Goal: Find specific page/section: Find specific page/section

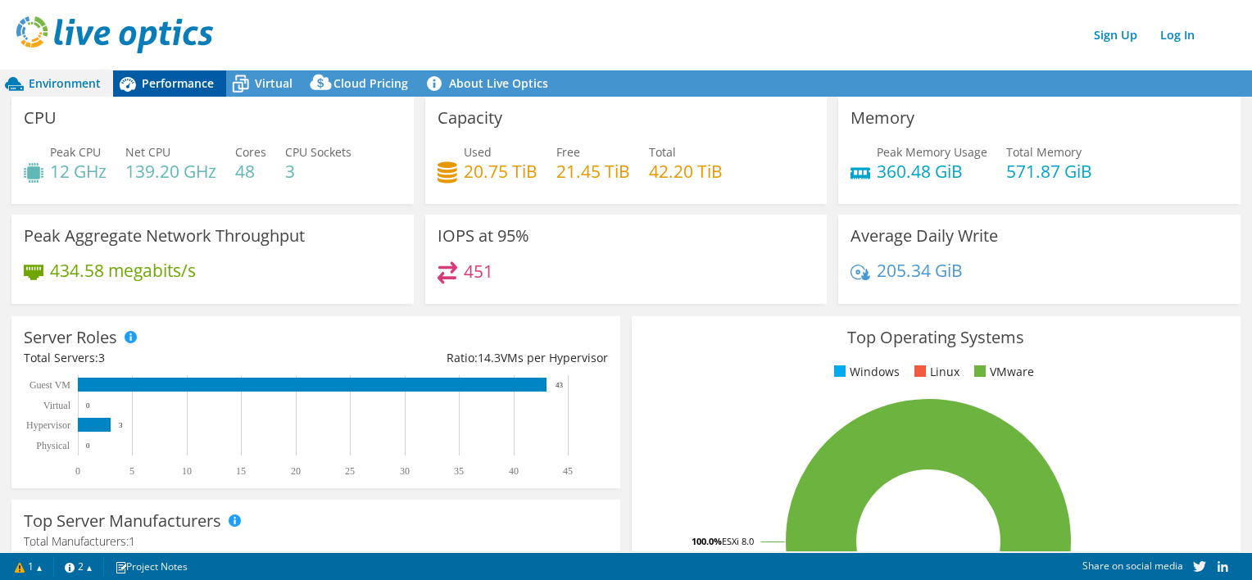
click at [207, 82] on span "Performance" at bounding box center [178, 83] width 72 height 16
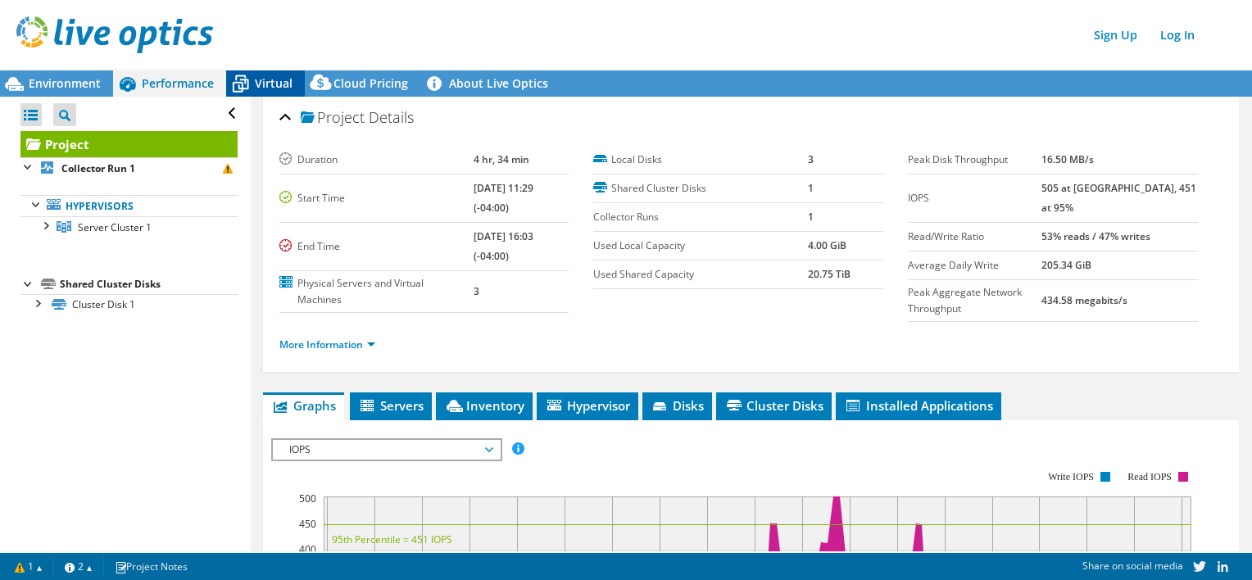
click at [248, 82] on icon at bounding box center [241, 85] width 16 height 13
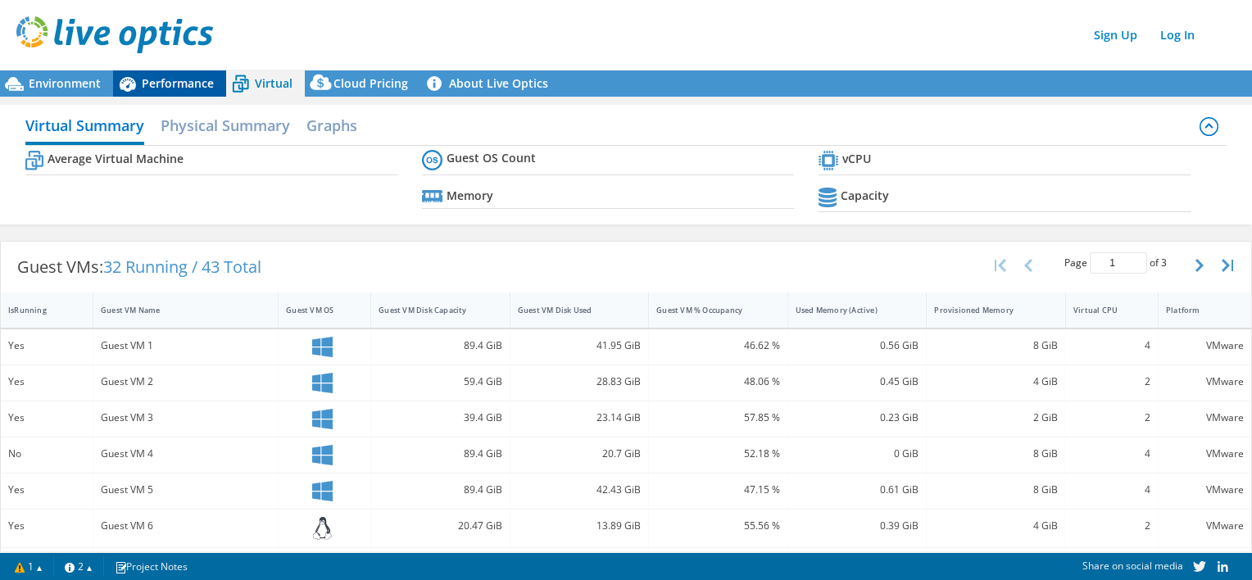
click at [197, 75] on span "Performance" at bounding box center [178, 83] width 72 height 16
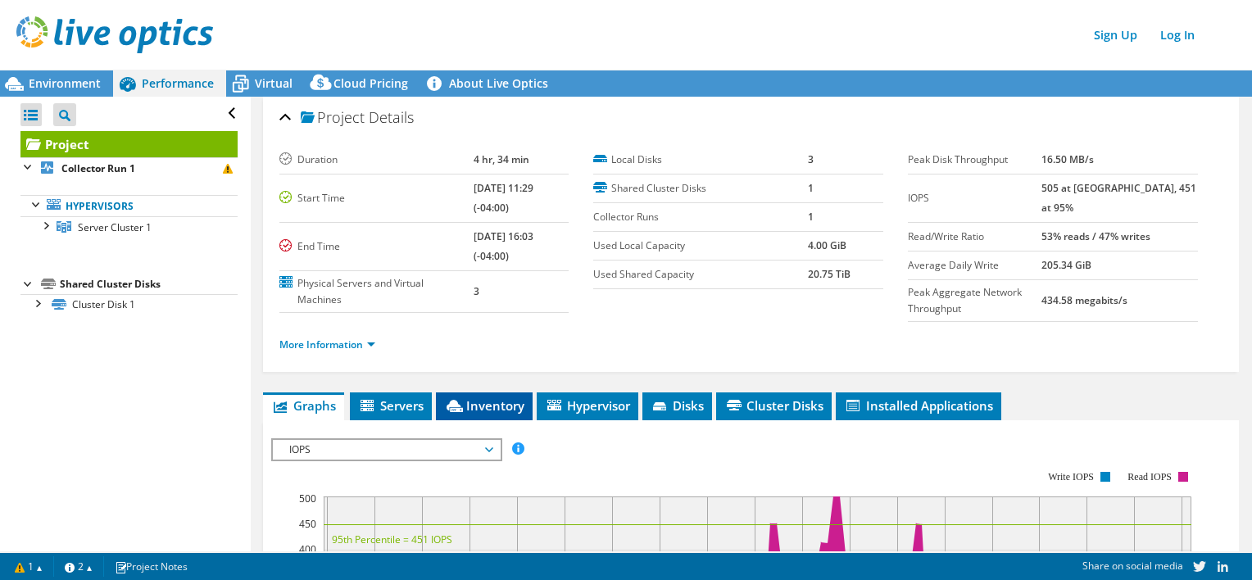
click at [470, 393] on li "Inventory" at bounding box center [484, 407] width 97 height 28
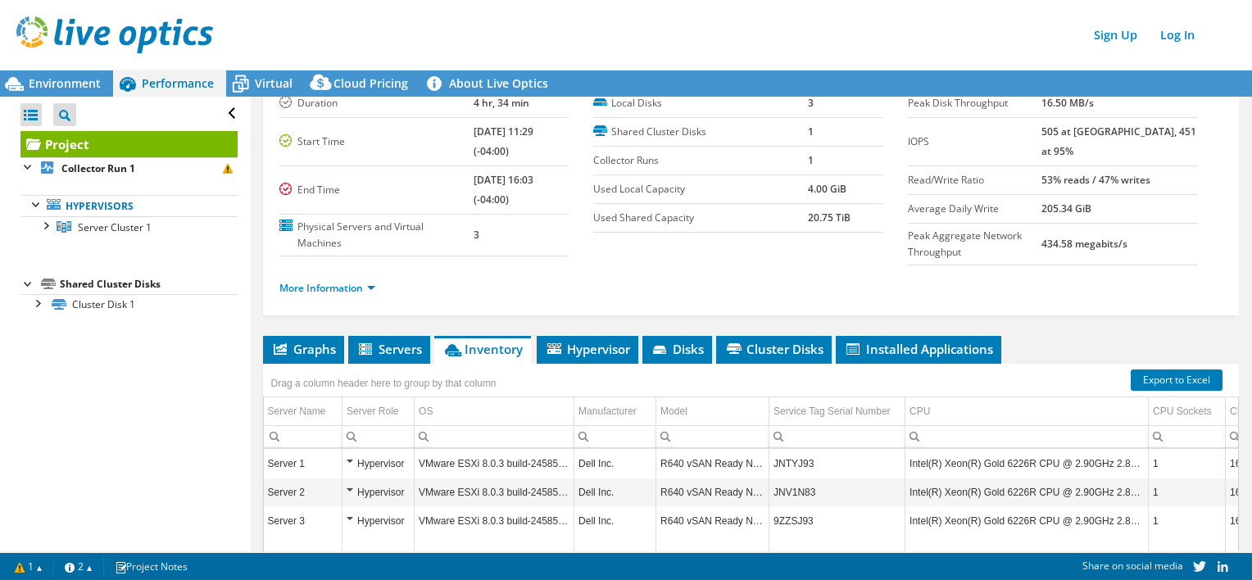
scroll to position [60, 0]
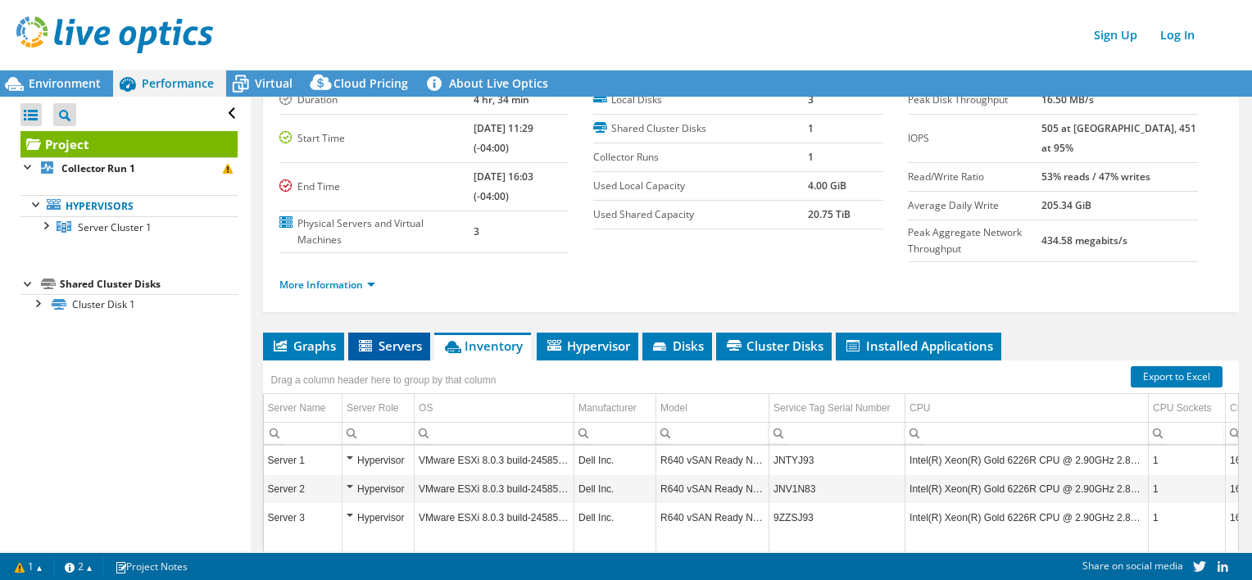
click at [368, 350] on icon at bounding box center [367, 347] width 16 height 14
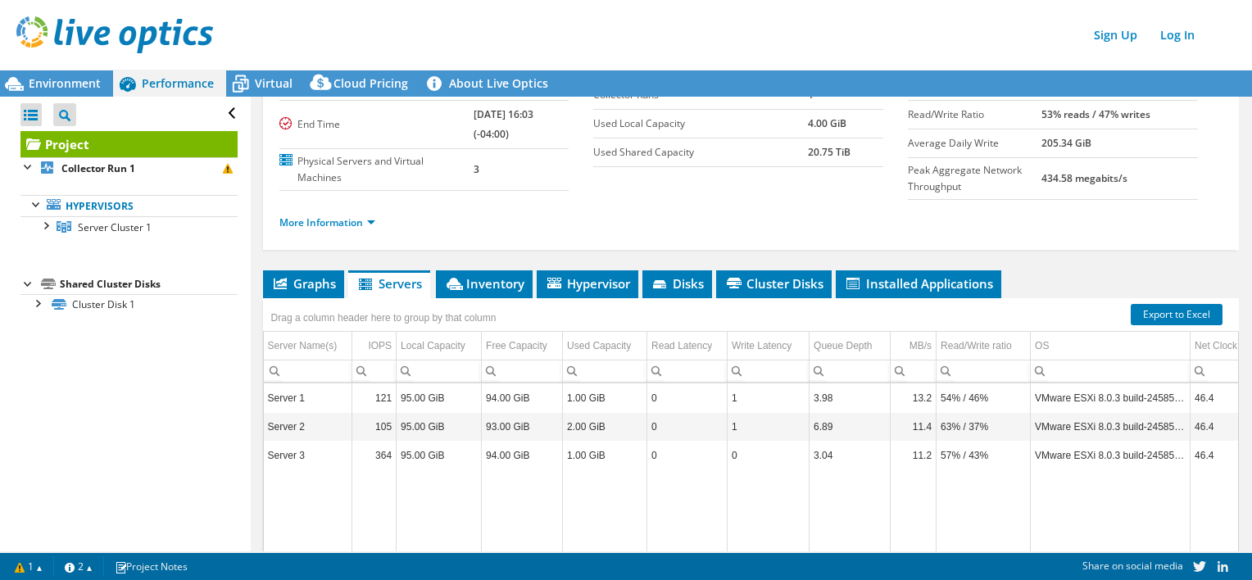
scroll to position [124, 0]
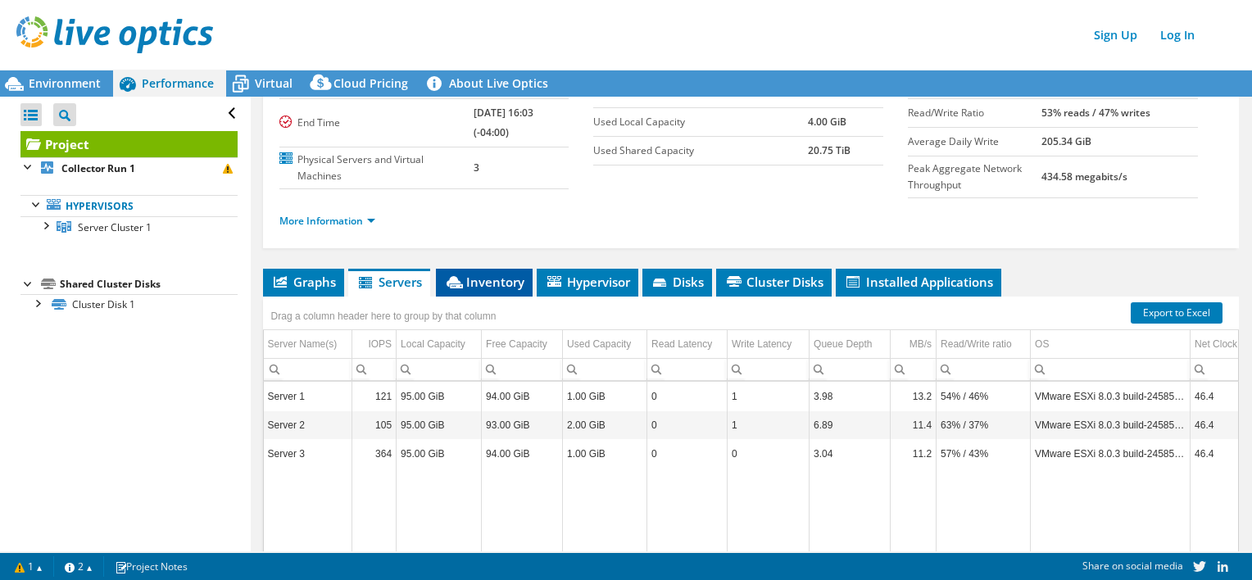
click at [504, 280] on span "Inventory" at bounding box center [484, 282] width 80 height 16
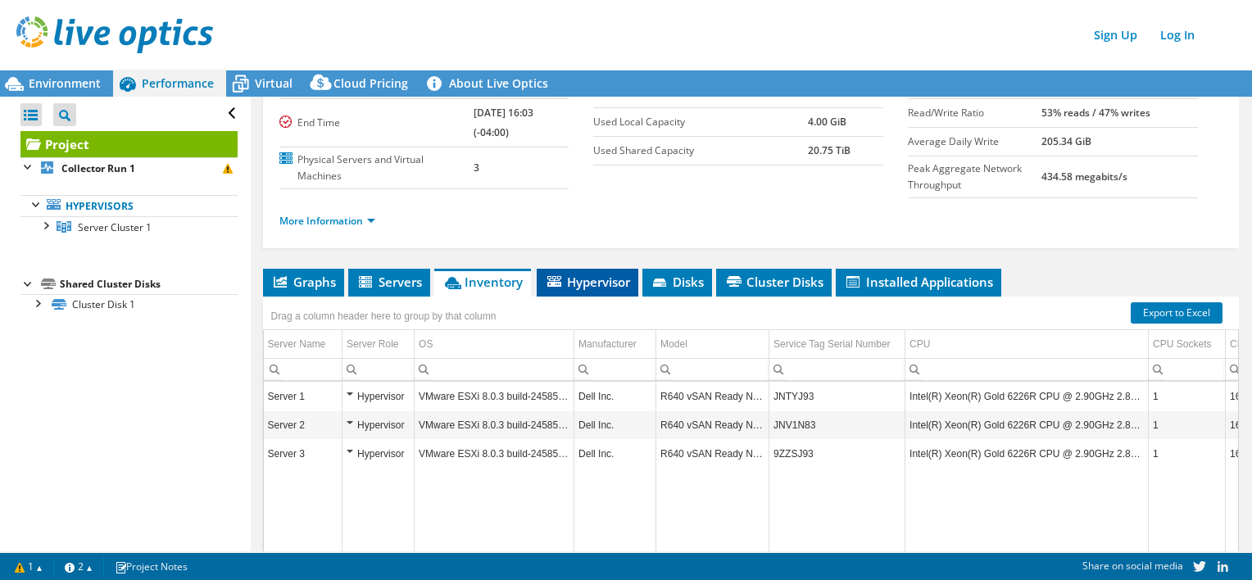
click at [578, 281] on span "Hypervisor" at bounding box center [587, 282] width 85 height 16
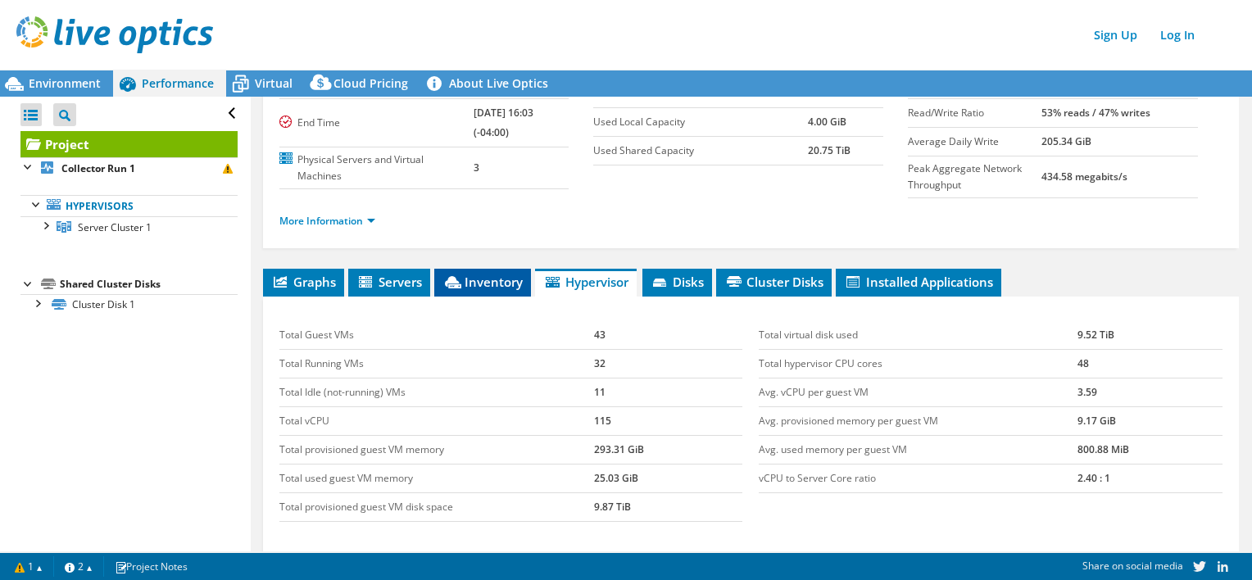
click at [472, 288] on li "Inventory" at bounding box center [482, 283] width 97 height 28
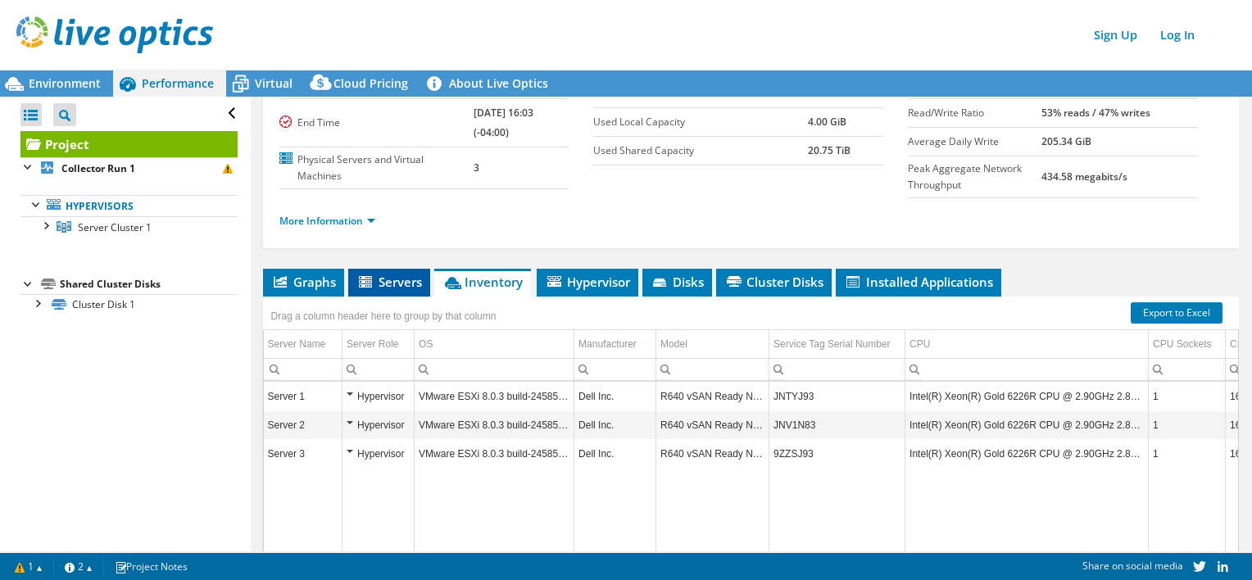
click at [401, 282] on span "Servers" at bounding box center [390, 282] width 66 height 16
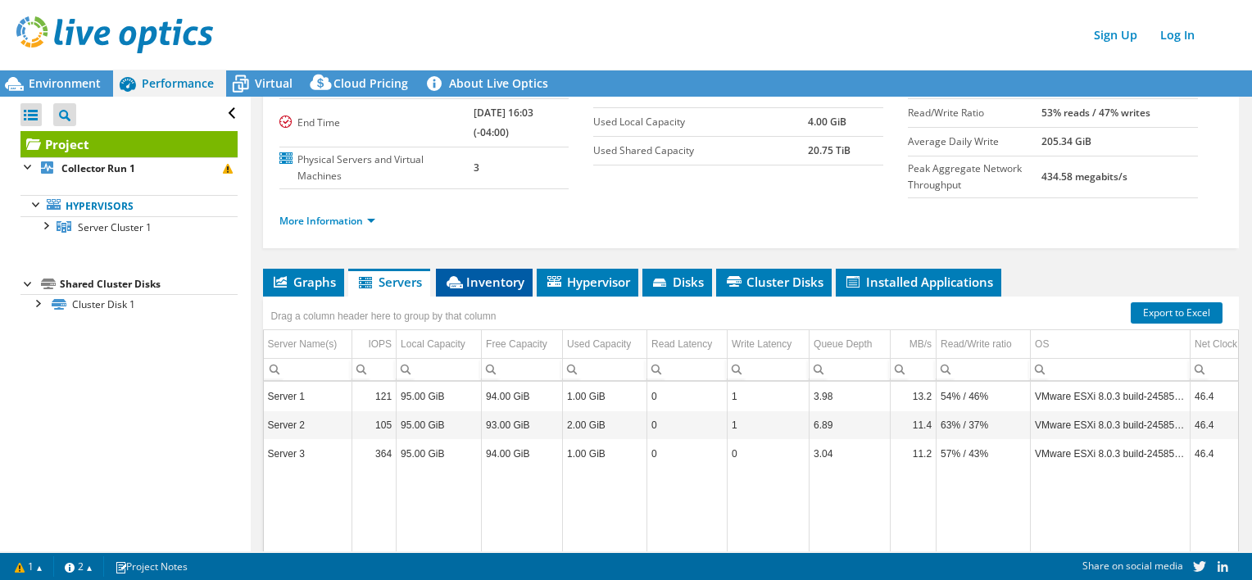
click at [482, 282] on span "Inventory" at bounding box center [484, 282] width 80 height 16
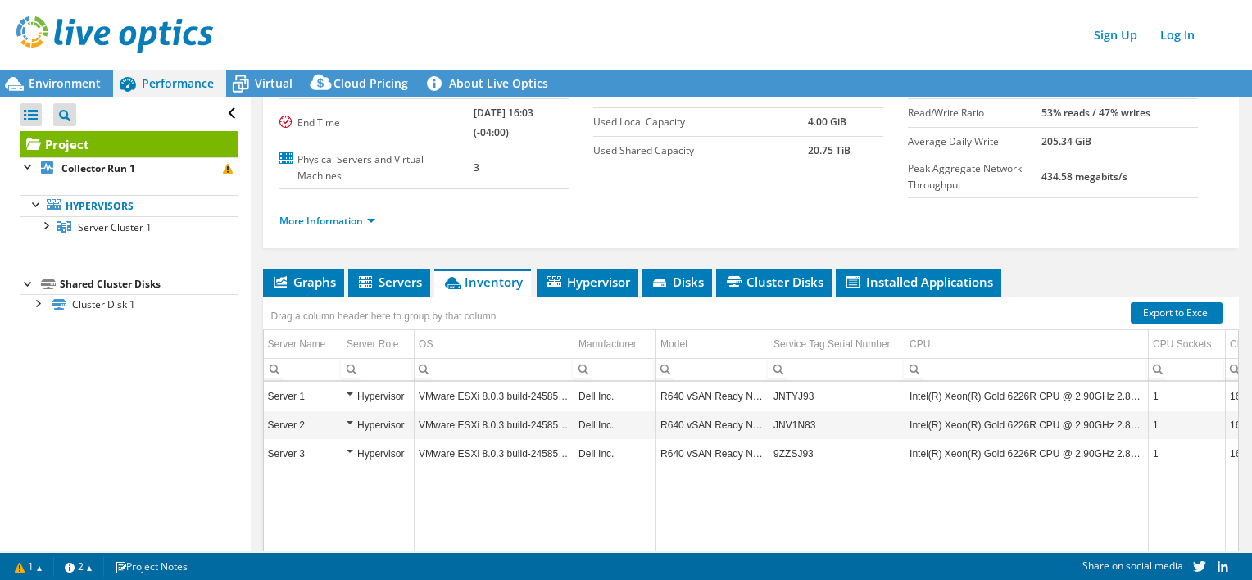
click at [108, 37] on img at bounding box center [114, 34] width 197 height 37
